Goal: Information Seeking & Learning: Find contact information

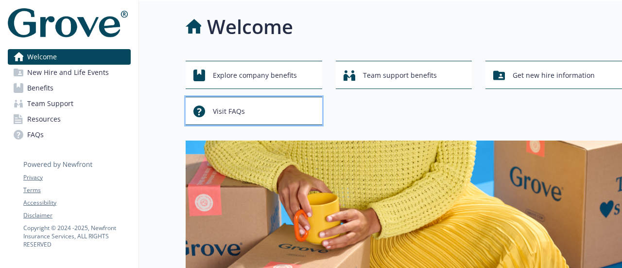
click at [284, 117] on div "Visit FAQs" at bounding box center [255, 111] width 124 height 18
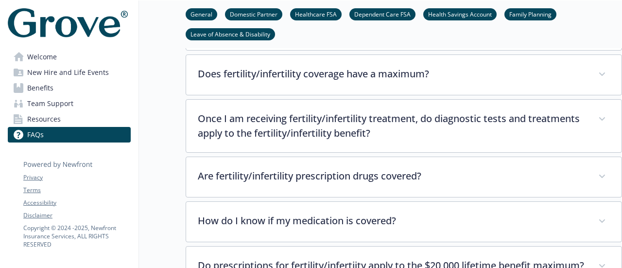
scroll to position [2263, 7]
click at [41, 86] on span "Benefits" at bounding box center [40, 88] width 26 height 16
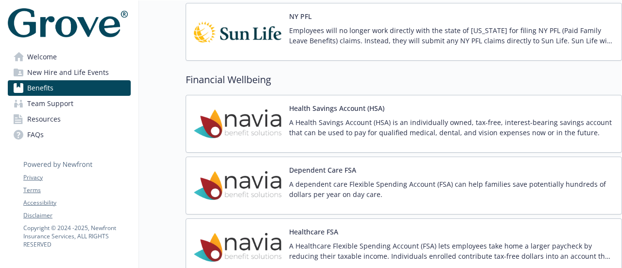
scroll to position [1026, 7]
click at [245, 132] on img at bounding box center [237, 123] width 87 height 41
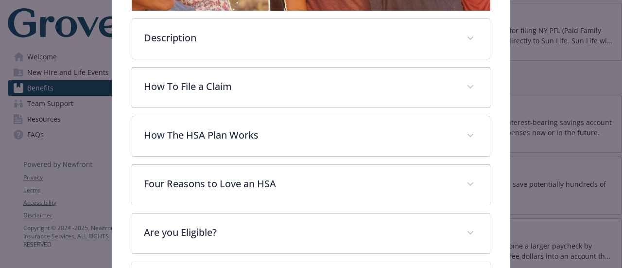
scroll to position [363, 0]
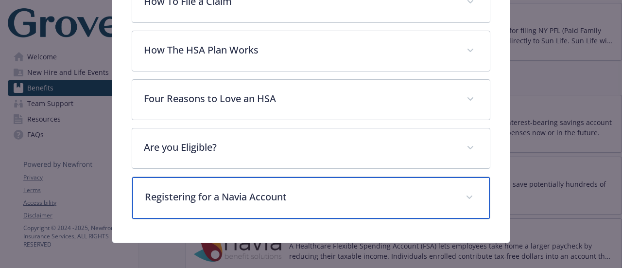
click at [248, 197] on p "Registering for a Navia Account" at bounding box center [299, 197] width 309 height 15
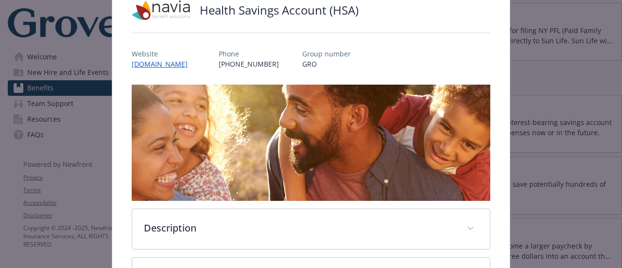
scroll to position [0, 0]
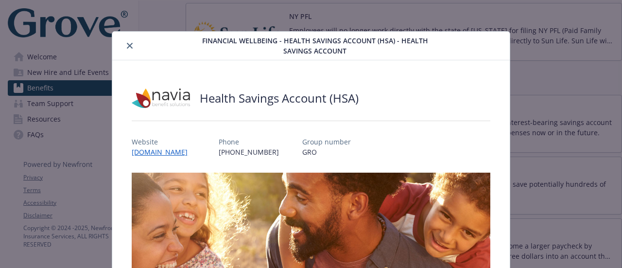
click at [130, 43] on icon "close" at bounding box center [130, 46] width 6 height 6
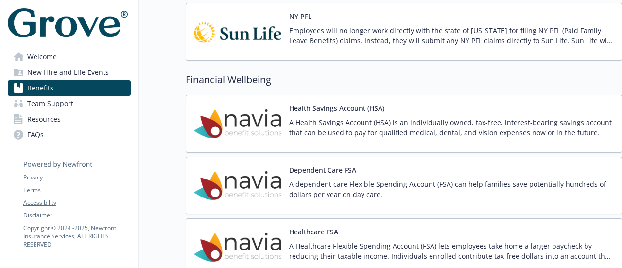
click at [290, 117] on p "A Health Savings Account (HSA) is an individually owned, tax-free, interest-bea…" at bounding box center [451, 127] width 325 height 20
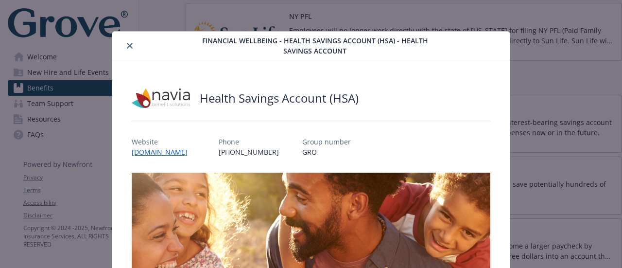
scroll to position [29, 0]
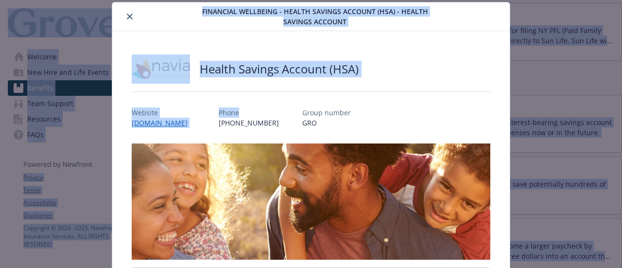
drag, startPoint x: 290, startPoint y: 114, endPoint x: 101, endPoint y: -59, distance: 256.6
click at [101, 0] on html "Skip to main content Welcome New Hire and Life Events Benefits Team Support Res…" at bounding box center [311, 134] width 622 height 268
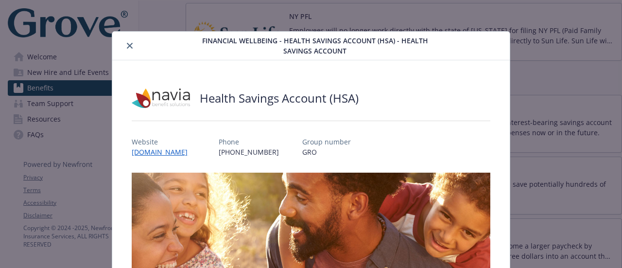
click at [254, 147] on p "[PHONE_NUMBER]" at bounding box center [249, 152] width 60 height 10
click at [130, 46] on icon "close" at bounding box center [130, 46] width 6 height 6
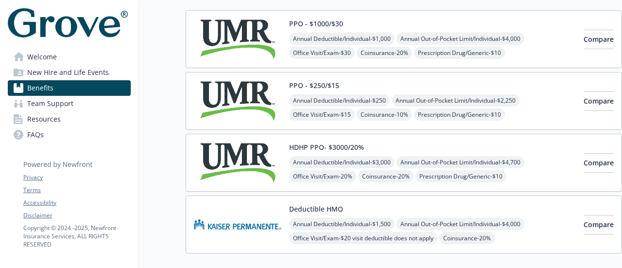
scroll to position [98, 7]
click at [250, 163] on img at bounding box center [237, 161] width 87 height 41
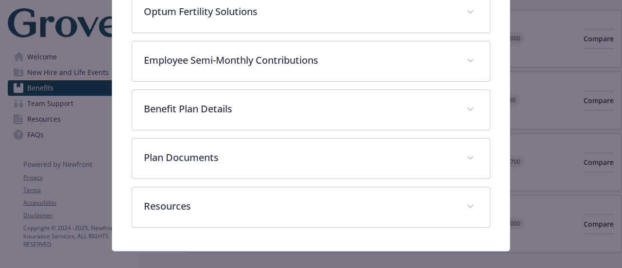
scroll to position [535, 0]
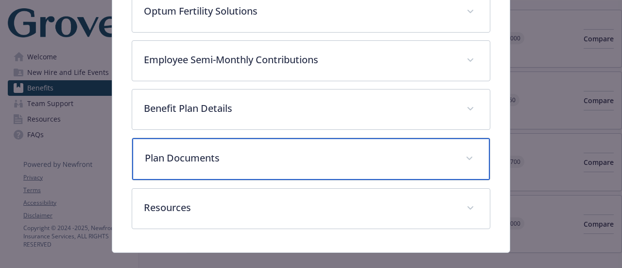
click at [220, 161] on div "Plan Documents" at bounding box center [310, 159] width 357 height 42
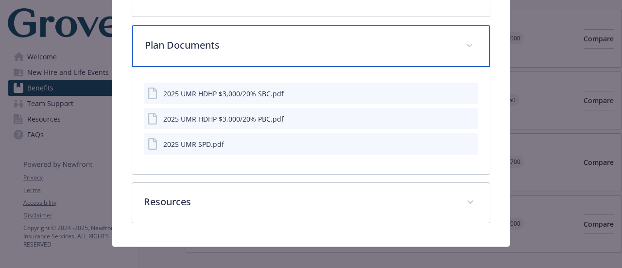
scroll to position [652, 0]
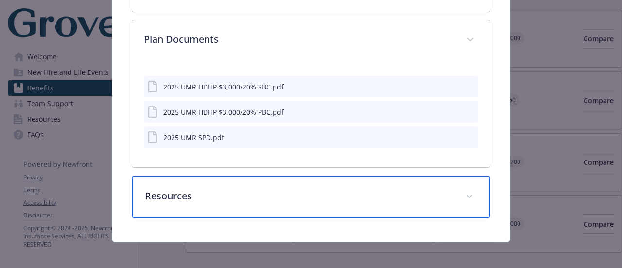
click at [203, 196] on p "Resources" at bounding box center [299, 196] width 309 height 15
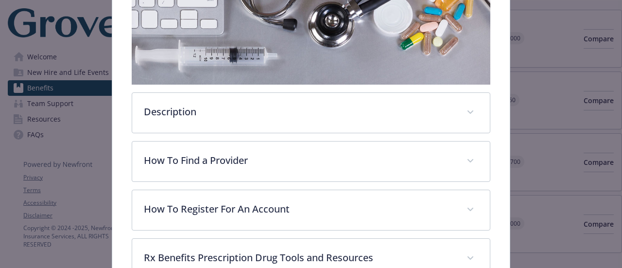
scroll to position [0, 0]
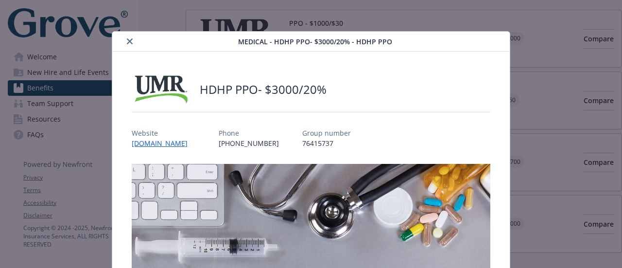
click at [134, 42] on button "close" at bounding box center [130, 41] width 12 height 12
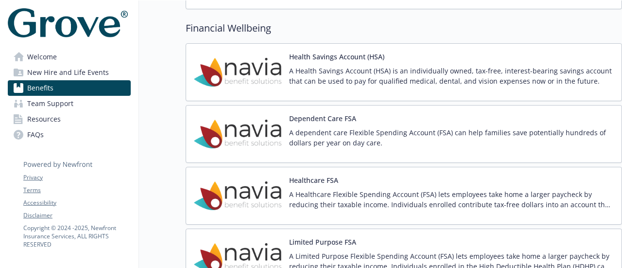
scroll to position [1078, 7]
click at [253, 56] on img at bounding box center [237, 71] width 87 height 41
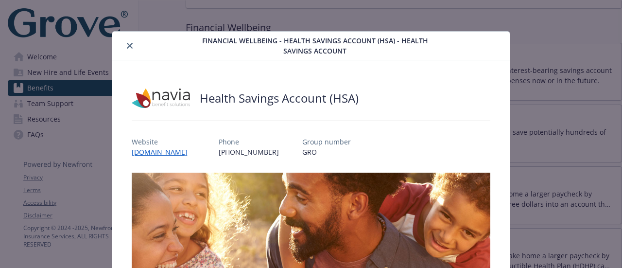
scroll to position [29, 0]
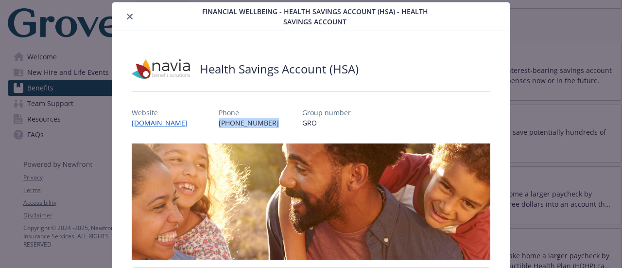
drag, startPoint x: 285, startPoint y: 123, endPoint x: 232, endPoint y: 122, distance: 53.0
click at [232, 122] on div "Website [DOMAIN_NAME] Phone [PHONE_NUMBER] Group number GRO" at bounding box center [311, 114] width 358 height 28
click at [132, 14] on button "close" at bounding box center [130, 17] width 12 height 12
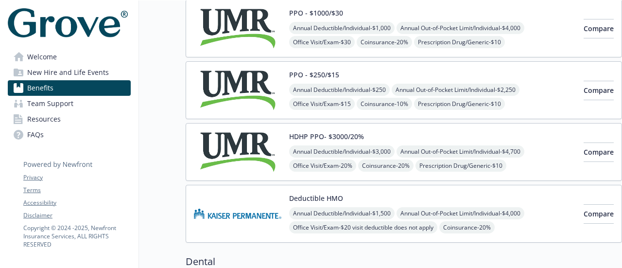
scroll to position [106, 7]
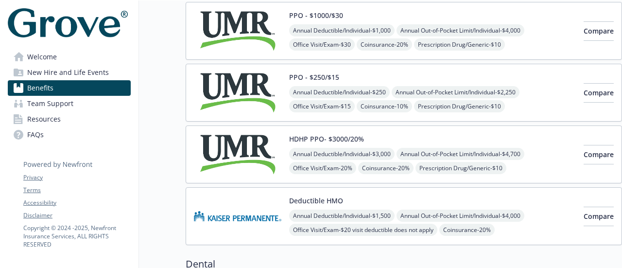
click at [226, 138] on img at bounding box center [237, 154] width 87 height 41
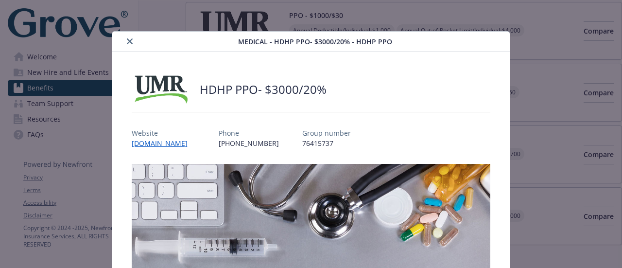
scroll to position [29, 0]
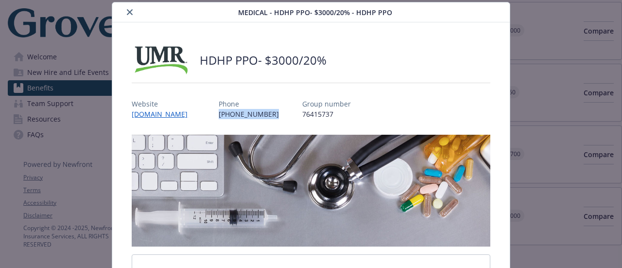
drag, startPoint x: 254, startPoint y: 112, endPoint x: 205, endPoint y: 114, distance: 49.1
click at [205, 114] on div "Website [DOMAIN_NAME] Phone [PHONE_NUMBER] Group number 76415737" at bounding box center [311, 105] width 358 height 28
copy p "[PHONE_NUMBER]"
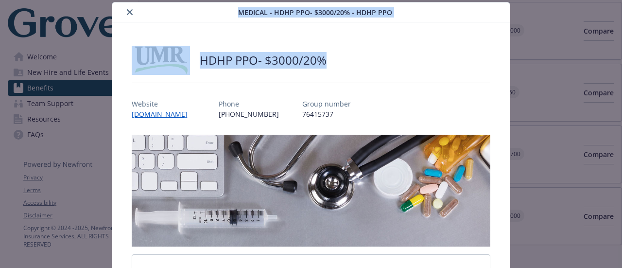
scroll to position [3, 0]
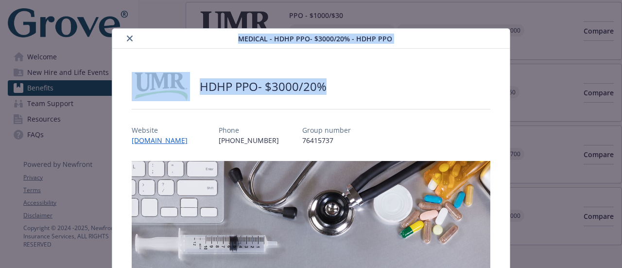
drag, startPoint x: 296, startPoint y: 83, endPoint x: 129, endPoint y: 11, distance: 182.0
click at [129, 11] on div "Medical - HDHP PPO- $3000/20% - HDHP PPO HDHP PPO- $3000/20% Website [DOMAIN_NA…" at bounding box center [311, 134] width 622 height 268
click at [127, 40] on icon "close" at bounding box center [130, 38] width 6 height 6
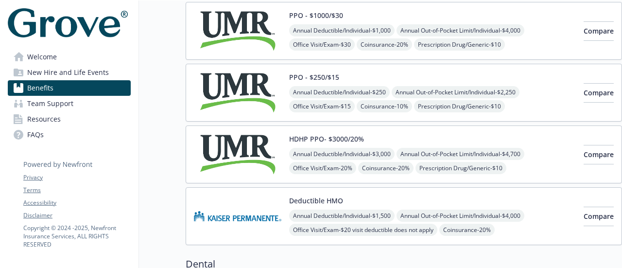
click at [253, 77] on img at bounding box center [237, 92] width 87 height 41
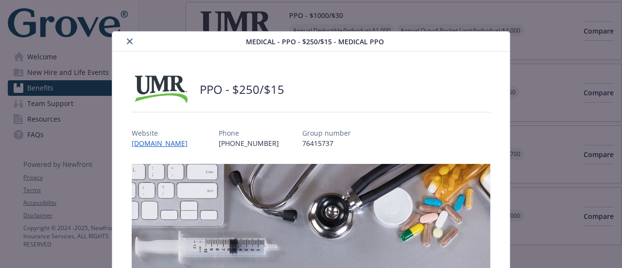
scroll to position [29, 0]
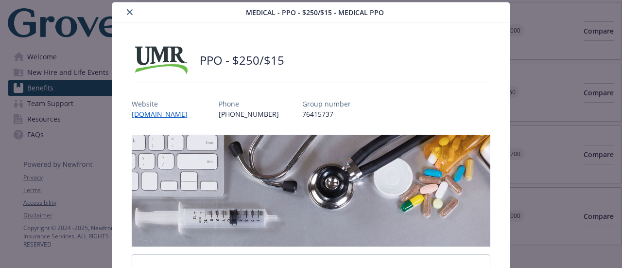
click at [127, 10] on icon "close" at bounding box center [130, 12] width 6 height 6
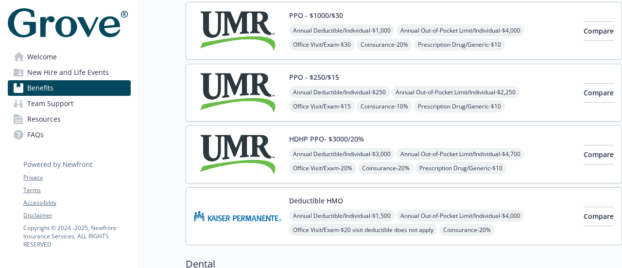
click at [253, 145] on img at bounding box center [237, 154] width 87 height 41
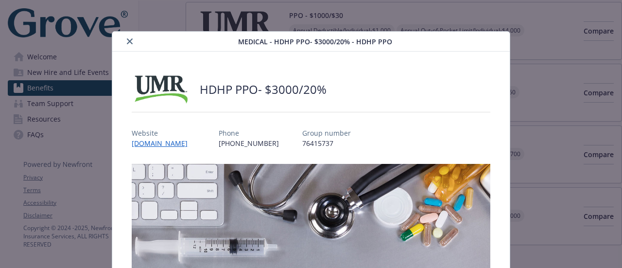
scroll to position [29, 0]
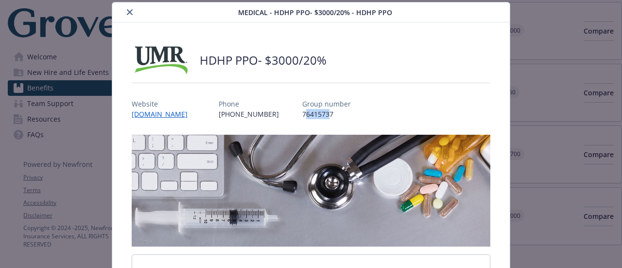
drag, startPoint x: 306, startPoint y: 117, endPoint x: 280, endPoint y: 115, distance: 25.9
click at [302, 115] on p "76415737" at bounding box center [326, 114] width 49 height 10
drag, startPoint x: 310, startPoint y: 113, endPoint x: 278, endPoint y: 114, distance: 31.6
click at [302, 114] on p "76415737" at bounding box center [326, 114] width 49 height 10
copy p "76415737"
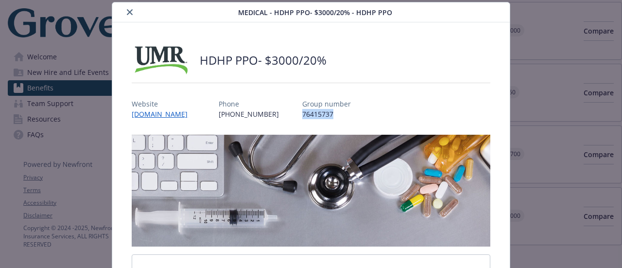
click at [127, 13] on icon "close" at bounding box center [130, 12] width 6 height 6
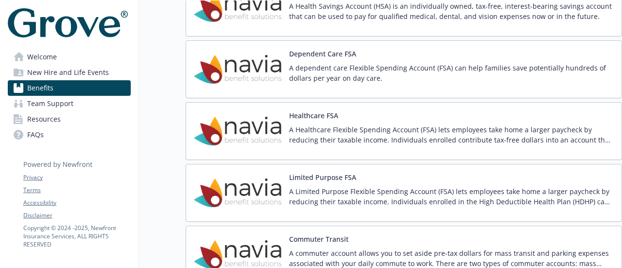
scroll to position [1062, 7]
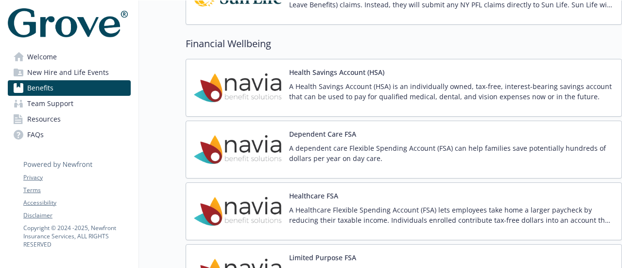
click at [227, 72] on img at bounding box center [237, 87] width 87 height 41
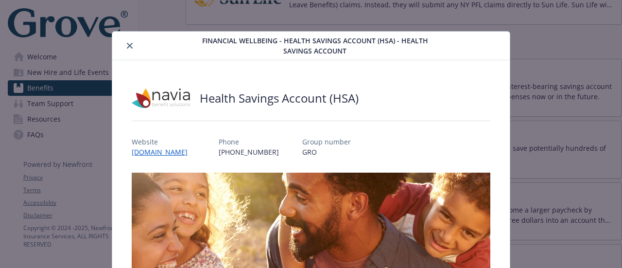
scroll to position [29, 0]
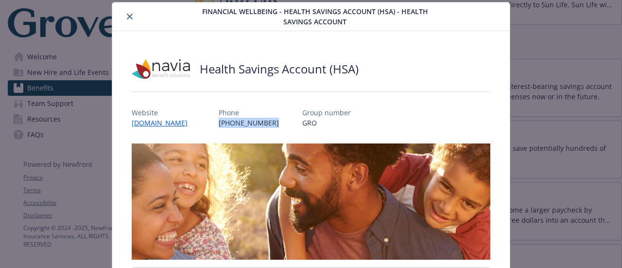
drag, startPoint x: 289, startPoint y: 121, endPoint x: 237, endPoint y: 122, distance: 52.0
click at [237, 122] on div "Website [DOMAIN_NAME] Phone [PHONE_NUMBER] Group number GRO" at bounding box center [311, 114] width 358 height 28
copy p "[PHONE_NUMBER]"
click at [127, 15] on icon "close" at bounding box center [130, 17] width 6 height 6
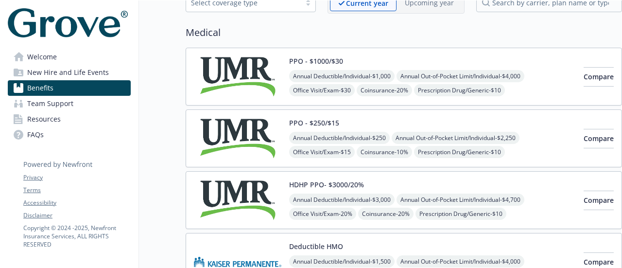
scroll to position [0, 7]
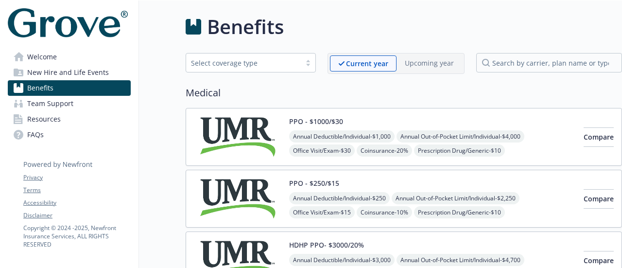
click at [50, 107] on span "Team Support" at bounding box center [50, 104] width 46 height 16
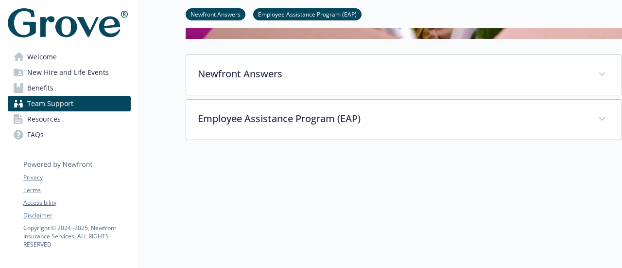
scroll to position [287, 7]
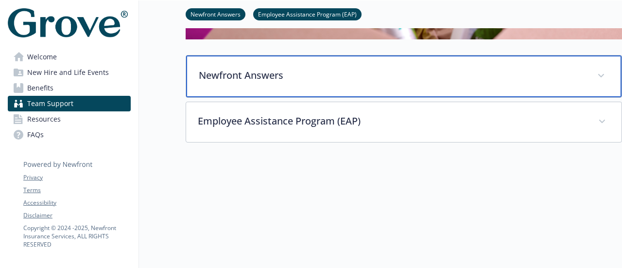
click at [238, 72] on p "Newfront Answers" at bounding box center [392, 75] width 387 height 15
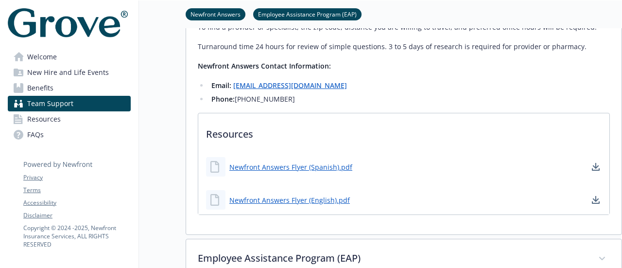
scroll to position [586, 7]
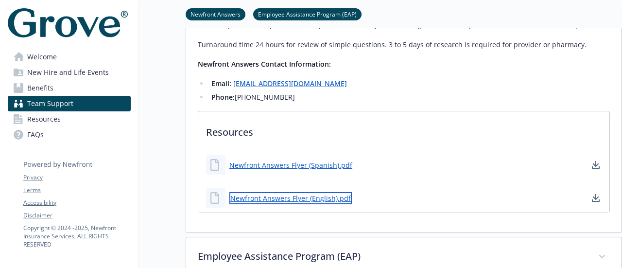
click at [279, 196] on link "Newfront Answers Flyer (English).pdf" at bounding box center [290, 198] width 122 height 12
